Goal: Information Seeking & Learning: Learn about a topic

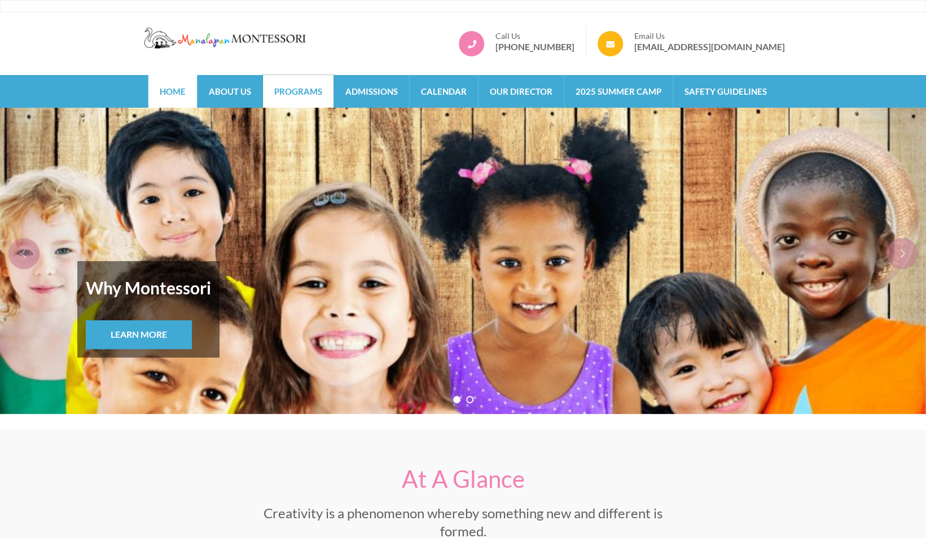
click at [280, 92] on link "Programs" at bounding box center [298, 91] width 71 height 33
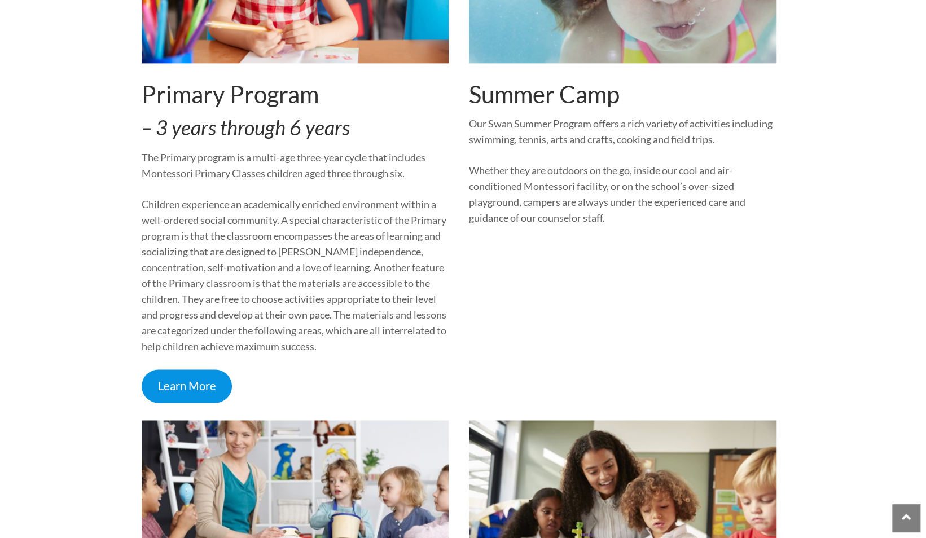
scroll to position [954, 0]
click at [214, 389] on link "Learn More" at bounding box center [187, 385] width 91 height 33
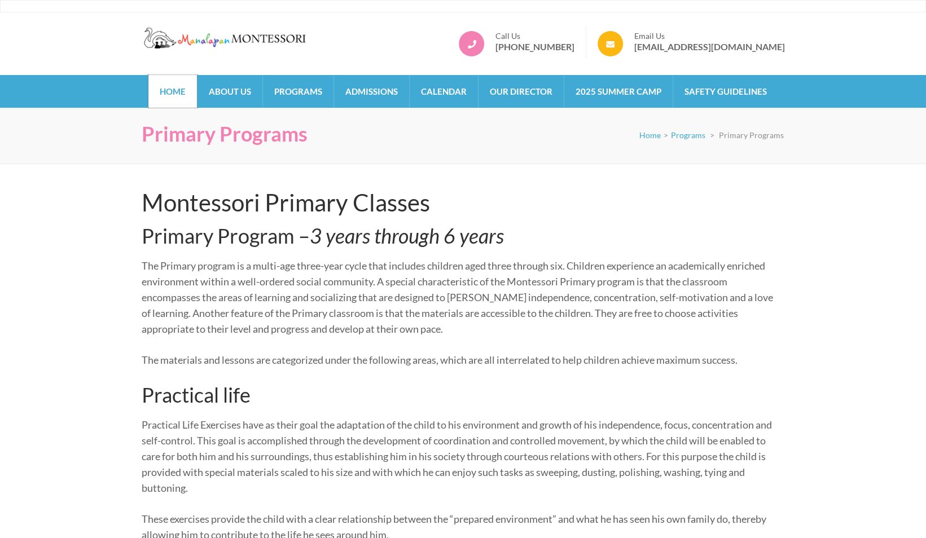
click at [182, 83] on link "Home" at bounding box center [172, 91] width 49 height 33
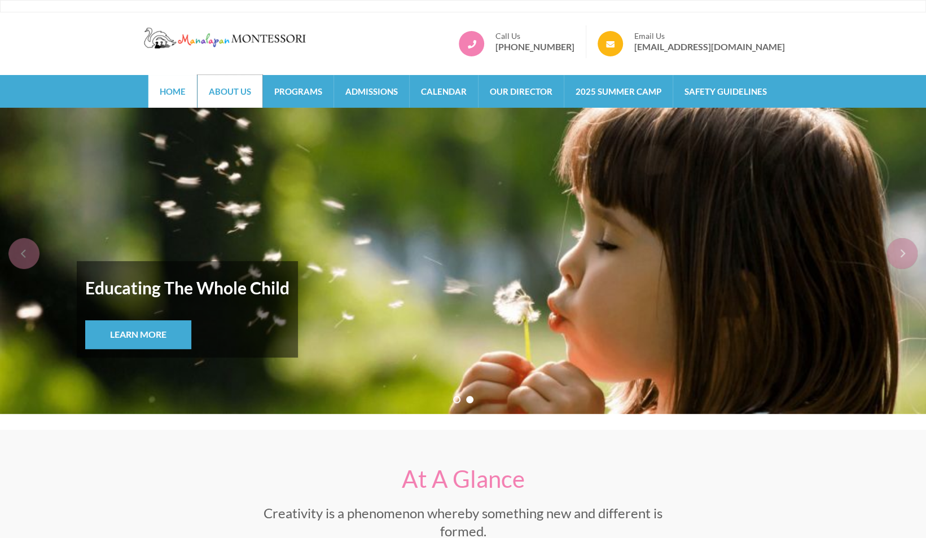
click at [259, 94] on link "About Us" at bounding box center [230, 91] width 65 height 33
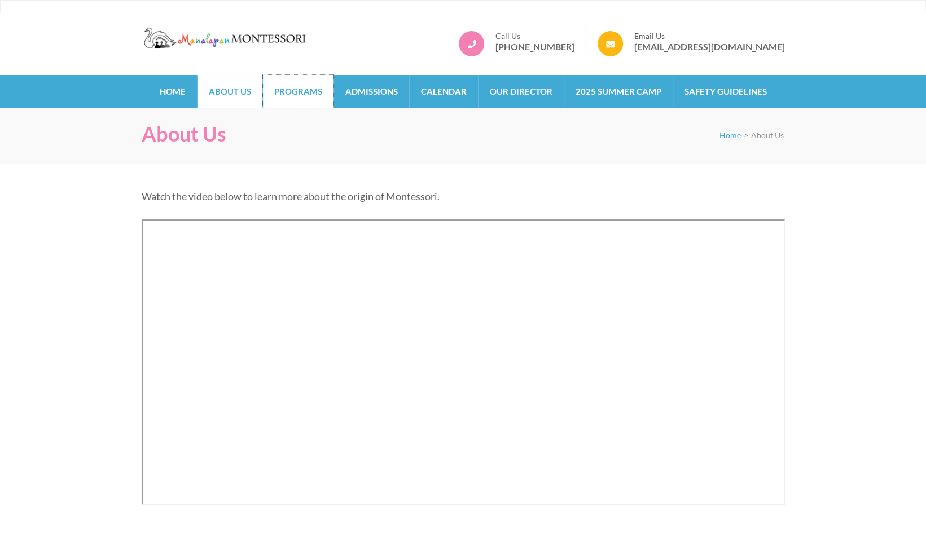
click at [301, 96] on link "Programs" at bounding box center [298, 91] width 71 height 33
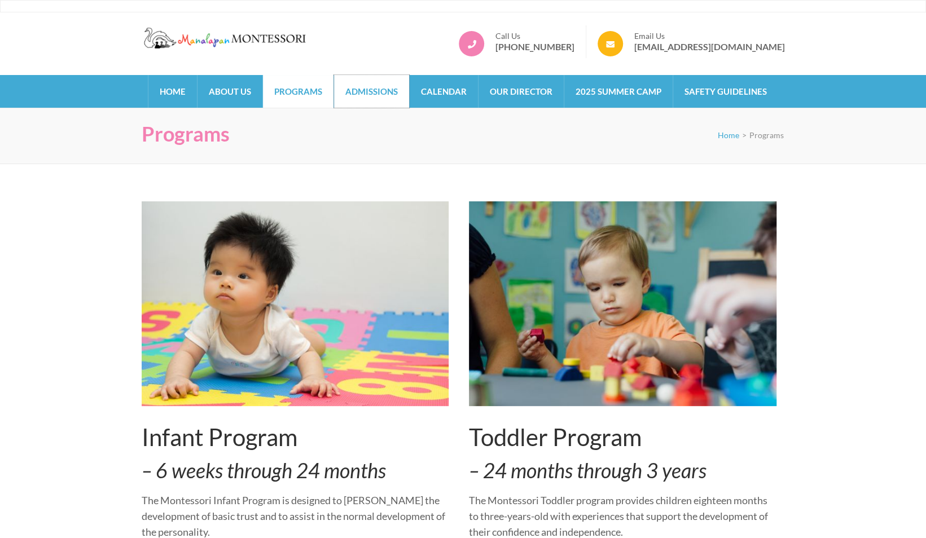
click at [397, 90] on link "Admissions" at bounding box center [371, 91] width 75 height 33
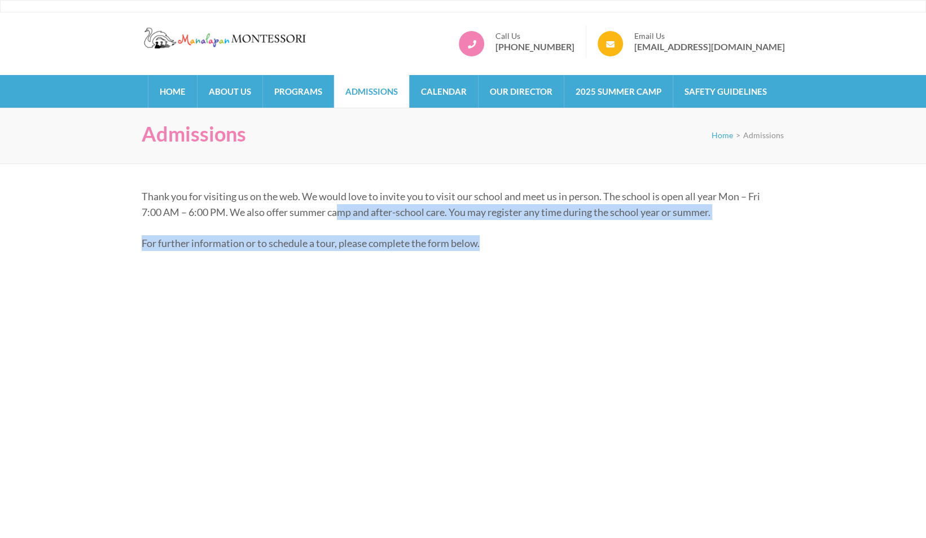
drag, startPoint x: 484, startPoint y: 242, endPoint x: 339, endPoint y: 212, distance: 148.5
drag, startPoint x: 339, startPoint y: 212, endPoint x: 342, endPoint y: 222, distance: 10.2
click at [484, 244] on p "For further information or to schedule a tour, please complete the form below." at bounding box center [459, 243] width 635 height 16
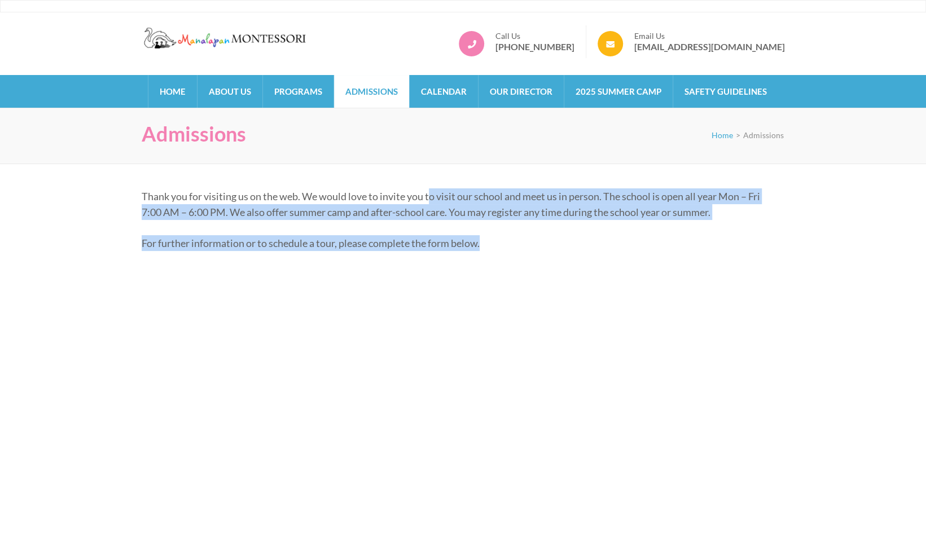
drag, startPoint x: 486, startPoint y: 244, endPoint x: 429, endPoint y: 186, distance: 81.0
drag, startPoint x: 429, startPoint y: 186, endPoint x: 426, endPoint y: 226, distance: 40.3
click at [490, 239] on p "For further information or to schedule a tour, please complete the form below." at bounding box center [459, 243] width 635 height 16
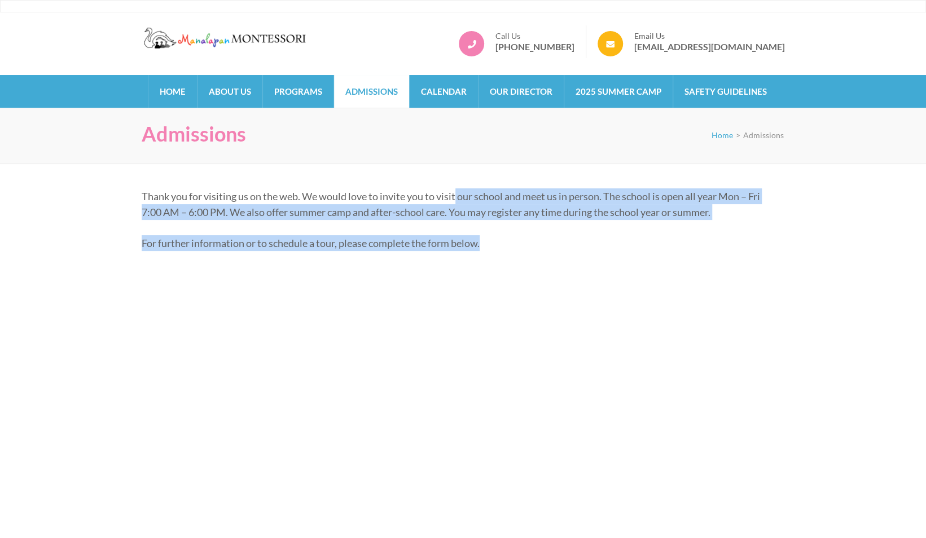
drag, startPoint x: 486, startPoint y: 245, endPoint x: 456, endPoint y: 184, distance: 68.1
drag, startPoint x: 456, startPoint y: 184, endPoint x: 457, endPoint y: 220, distance: 36.1
click at [219, 93] on link "About Us" at bounding box center [230, 91] width 65 height 33
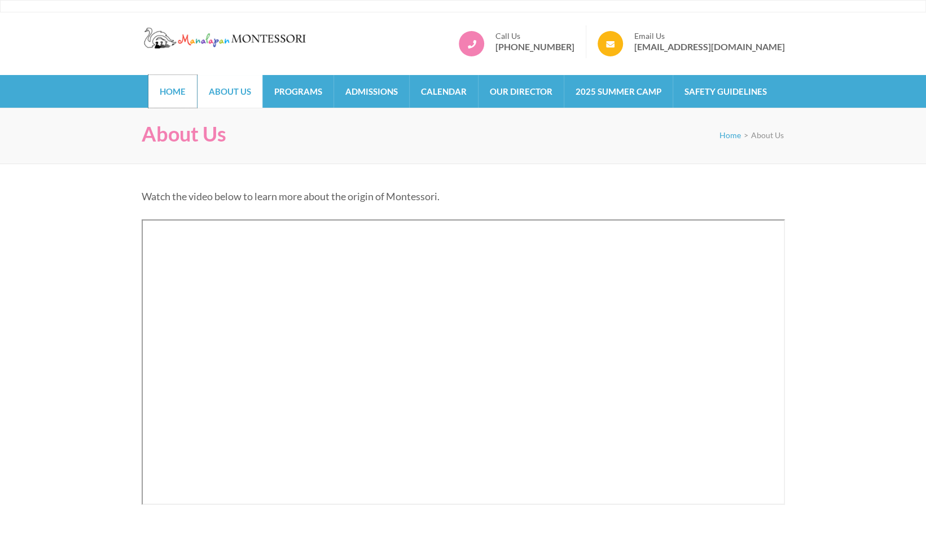
click at [187, 95] on link "Home" at bounding box center [172, 91] width 49 height 33
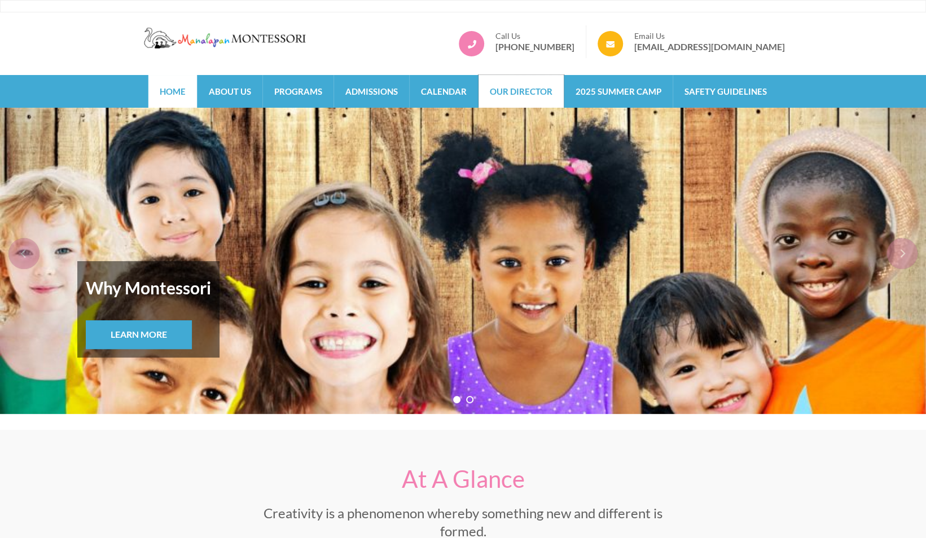
click at [535, 99] on link "Our Director" at bounding box center [521, 91] width 85 height 33
